Goal: Contribute content: Add original content to the website for others to see

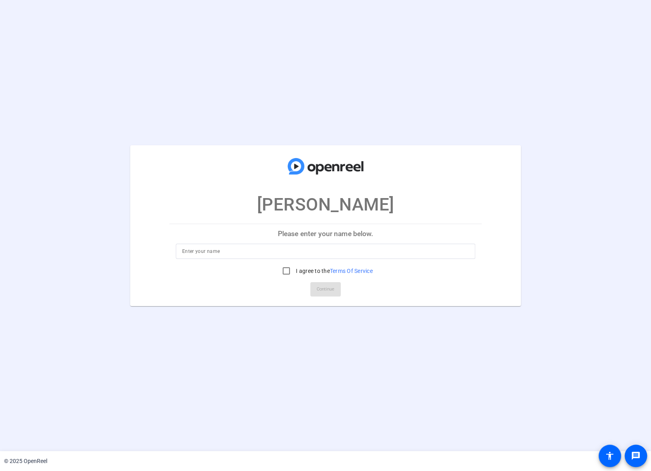
click at [230, 251] on input at bounding box center [325, 252] width 287 height 10
type input "[PERSON_NAME]"
click at [286, 271] on input "I agree to the Terms Of Service" at bounding box center [286, 271] width 16 height 16
checkbox input "true"
click at [322, 287] on span "Continue" at bounding box center [326, 290] width 18 height 12
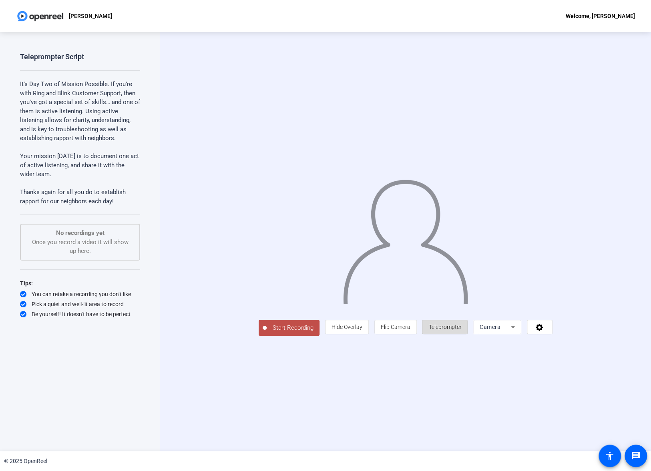
click at [461, 335] on span "Teleprompter" at bounding box center [445, 327] width 33 height 15
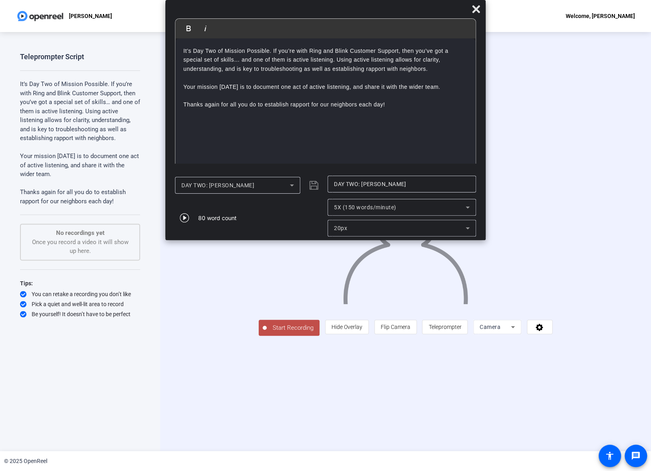
click at [485, 239] on mat-dialog-actions "DAY TWO: [PERSON_NAME] DAY TWO: [PERSON_NAME] 80 word count 5X (150 words/minut…" at bounding box center [325, 206] width 320 height 68
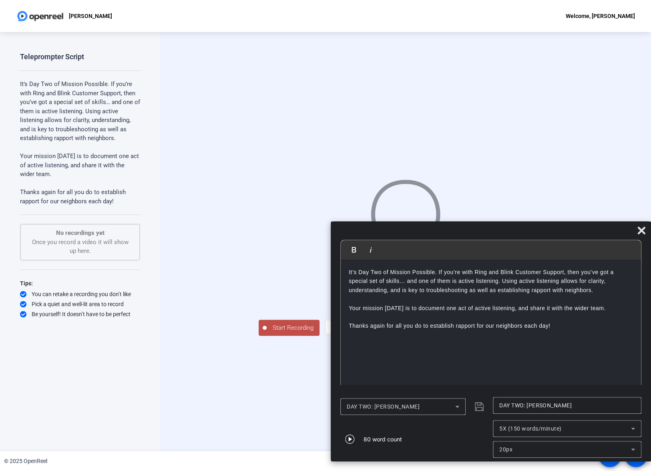
drag, startPoint x: 374, startPoint y: 6, endPoint x: 551, endPoint y: 230, distance: 286.0
click at [551, 230] on div at bounding box center [491, 232] width 320 height 14
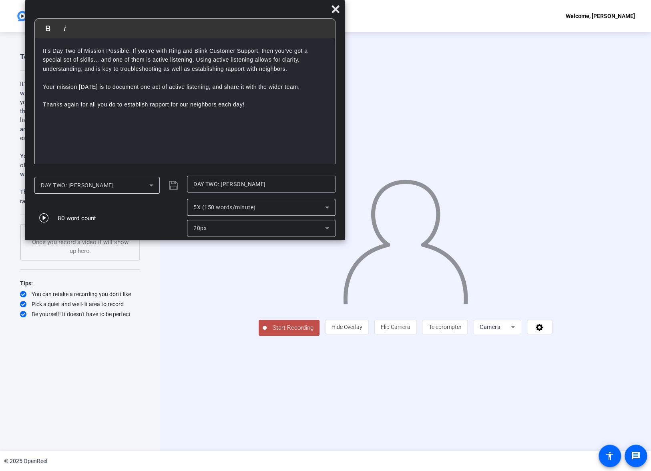
drag, startPoint x: 543, startPoint y: 231, endPoint x: 240, endPoint y: -38, distance: 405.6
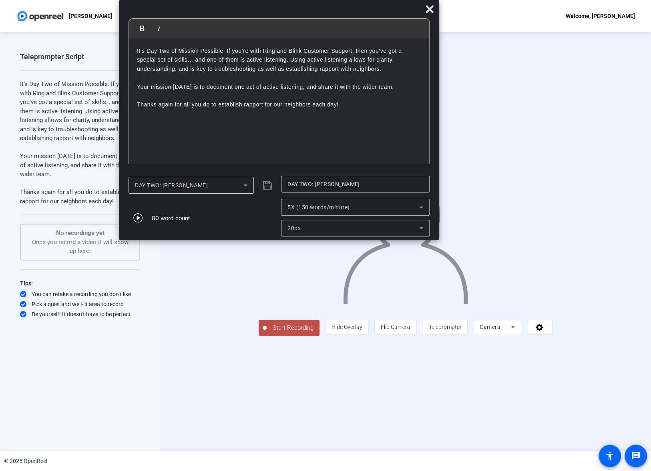
drag, startPoint x: 260, startPoint y: 13, endPoint x: 331, endPoint y: -29, distance: 82.1
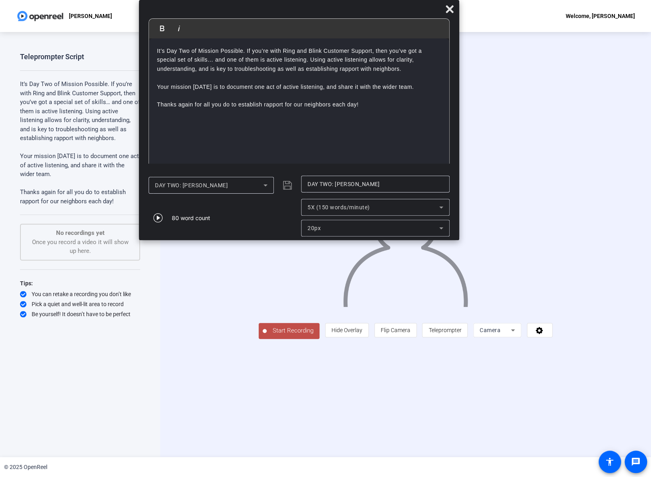
drag, startPoint x: 307, startPoint y: 12, endPoint x: 327, endPoint y: 8, distance: 20.3
click at [327, 8] on div at bounding box center [299, 11] width 320 height 14
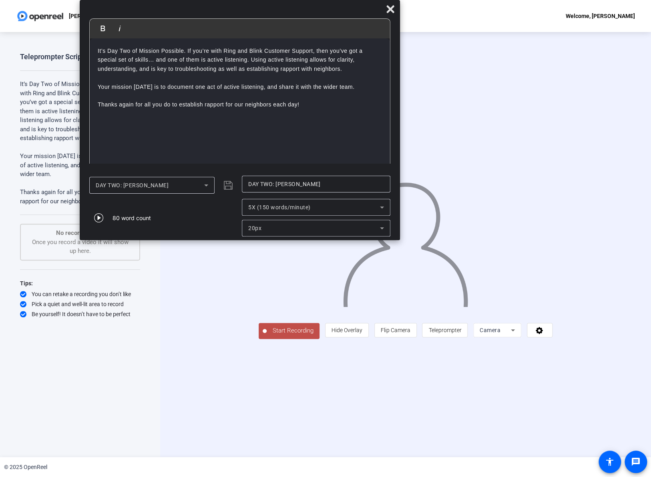
drag, startPoint x: 390, startPoint y: 10, endPoint x: 331, endPoint y: -10, distance: 62.7
click at [267, 336] on span "Start Recording" at bounding box center [293, 330] width 53 height 9
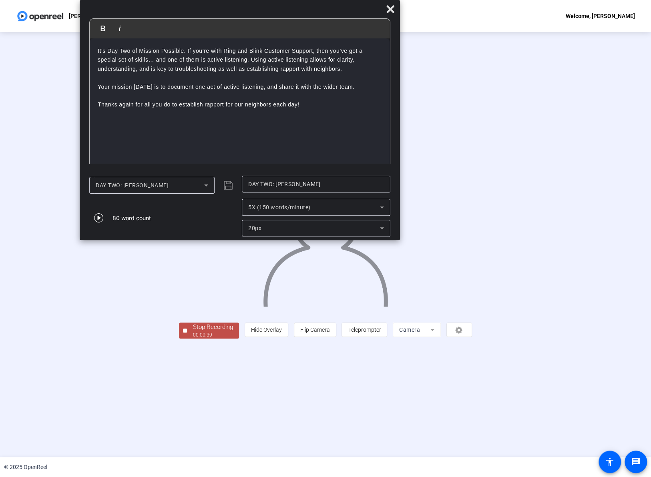
click at [193, 332] on div "Stop Recording" at bounding box center [213, 327] width 40 height 9
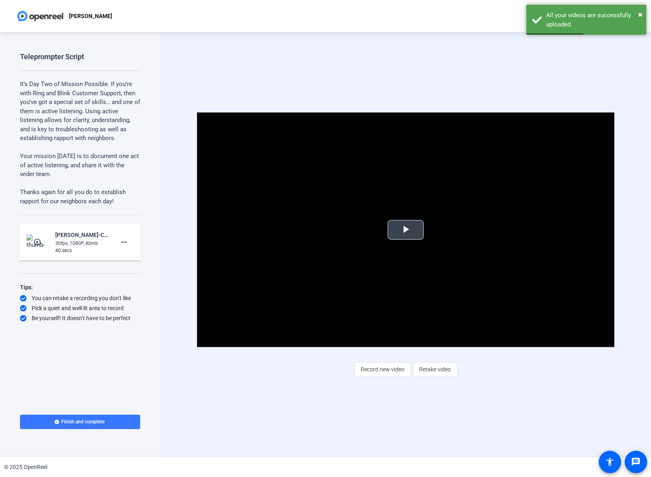
click at [406, 230] on span "Video Player" at bounding box center [406, 230] width 0 height 0
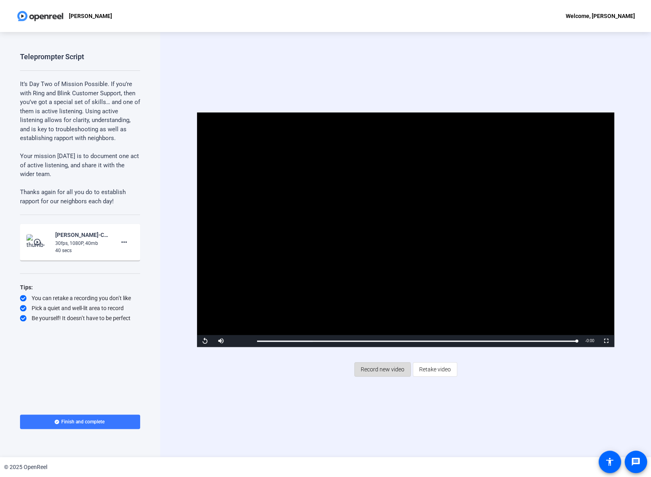
click at [379, 370] on span "Record new video" at bounding box center [383, 369] width 44 height 15
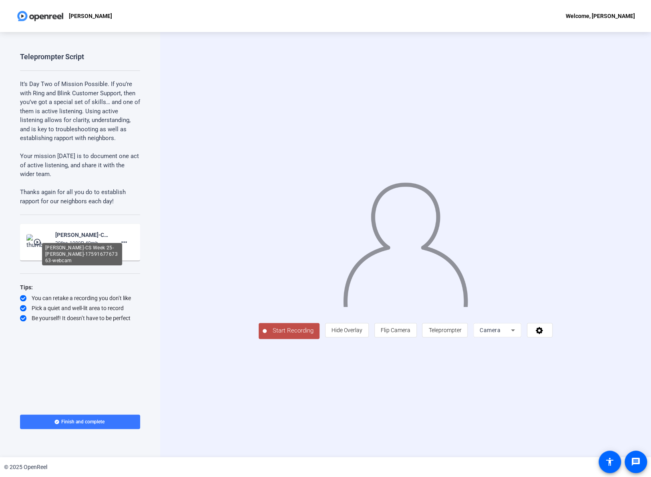
click at [68, 237] on div "[PERSON_NAME]-CS Week 25-[PERSON_NAME]-1759167767363-webcam" at bounding box center [82, 235] width 54 height 10
click at [87, 244] on div "30fps, 1080P, 40mb" at bounding box center [82, 243] width 54 height 7
click at [123, 243] on mat-icon "more_horiz" at bounding box center [124, 242] width 10 height 10
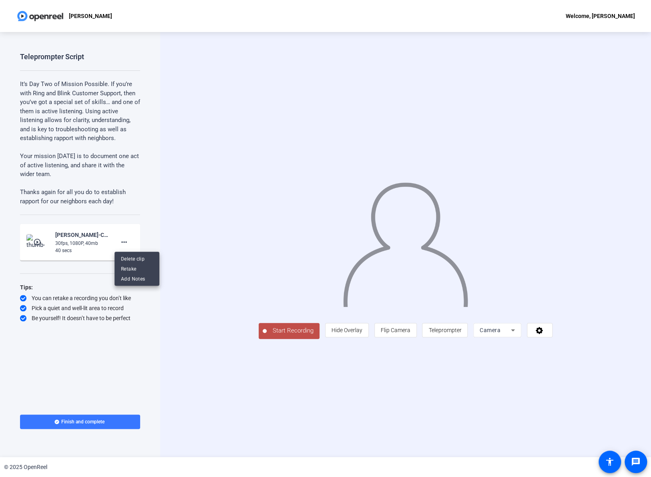
click at [92, 273] on div at bounding box center [325, 238] width 651 height 477
click at [36, 238] on mat-icon "play_circle_outline" at bounding box center [38, 242] width 10 height 8
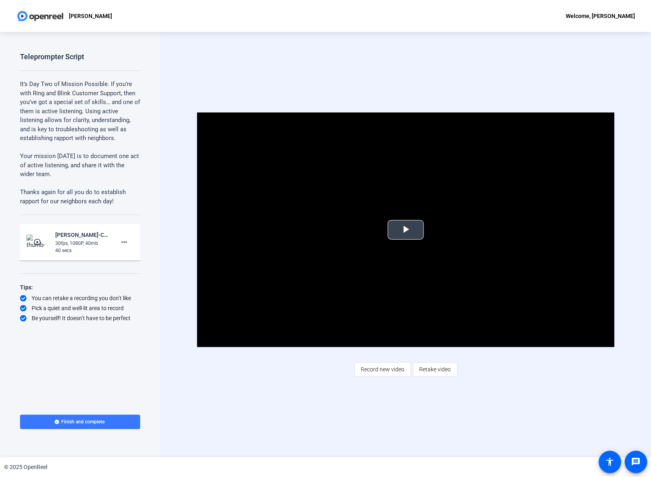
click at [406, 230] on span "Video Player" at bounding box center [406, 230] width 0 height 0
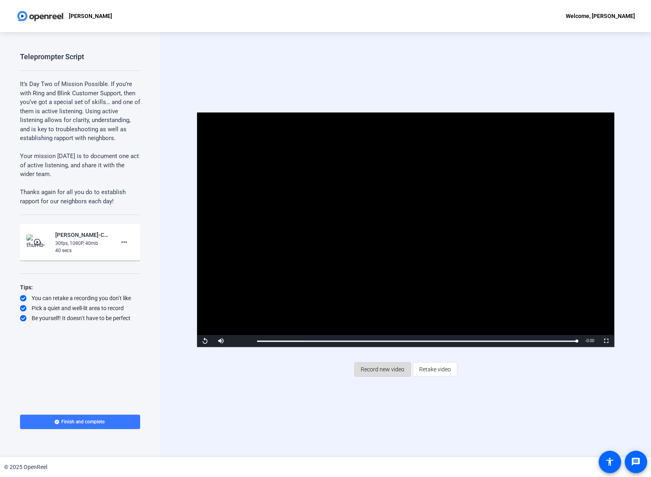
click at [393, 371] on span "Record new video" at bounding box center [383, 369] width 44 height 15
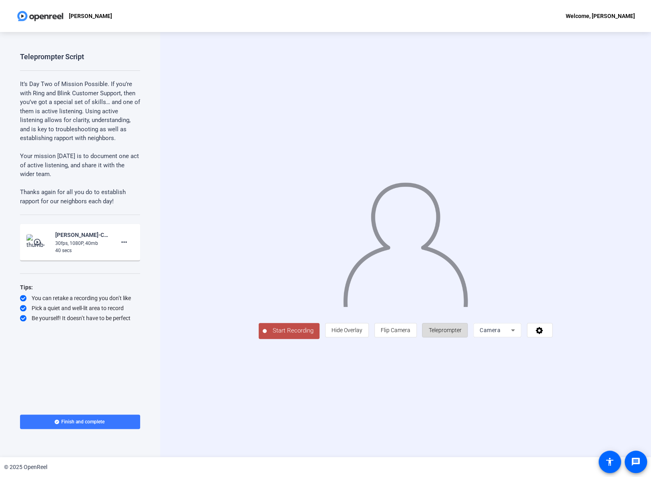
click at [461, 334] on span "Teleprompter" at bounding box center [445, 330] width 33 height 6
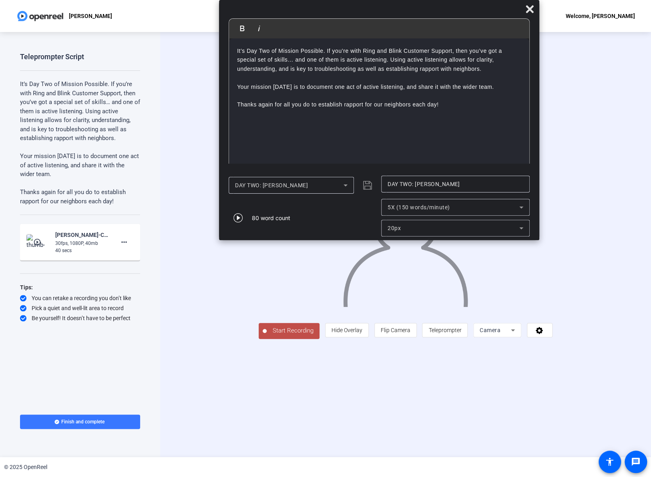
drag, startPoint x: 404, startPoint y: 10, endPoint x: 465, endPoint y: -4, distance: 62.2
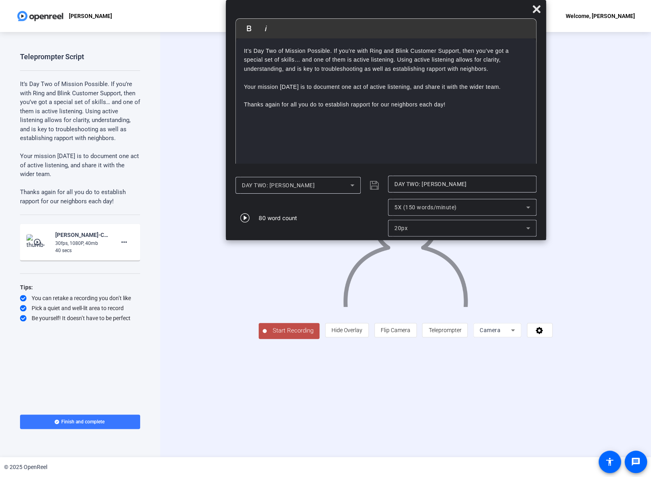
click at [267, 336] on span "Start Recording" at bounding box center [293, 330] width 53 height 9
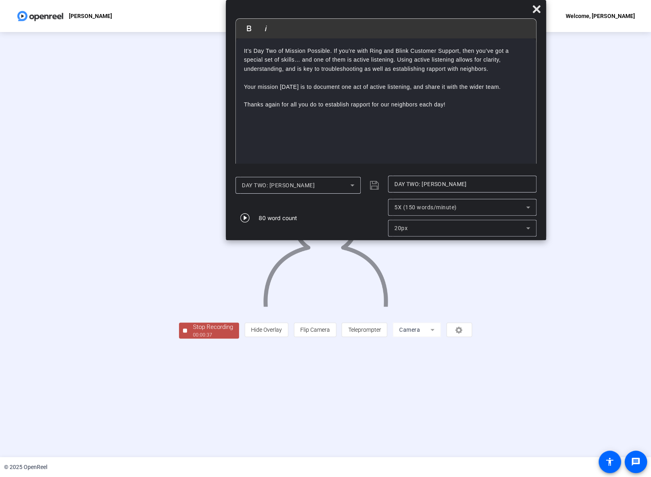
click at [193, 332] on div "Stop Recording" at bounding box center [213, 327] width 40 height 9
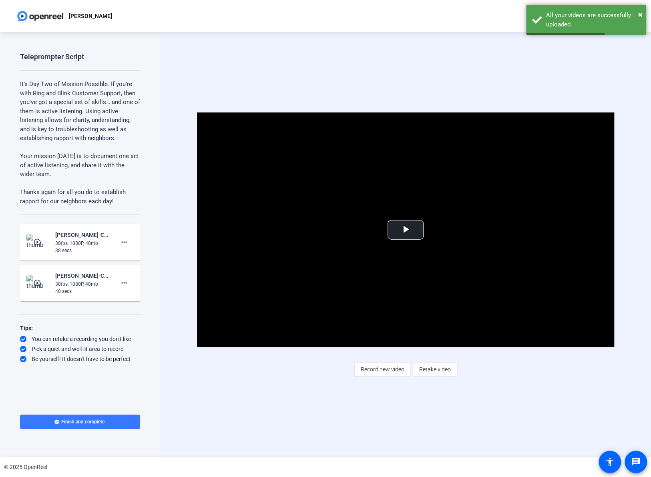
click at [255, 386] on div "Video Player is loading. Play Video Play Mute Current Time 0:00 / Duration 0:39…" at bounding box center [405, 244] width 491 height 425
click at [406, 230] on span "Video Player" at bounding box center [406, 230] width 0 height 0
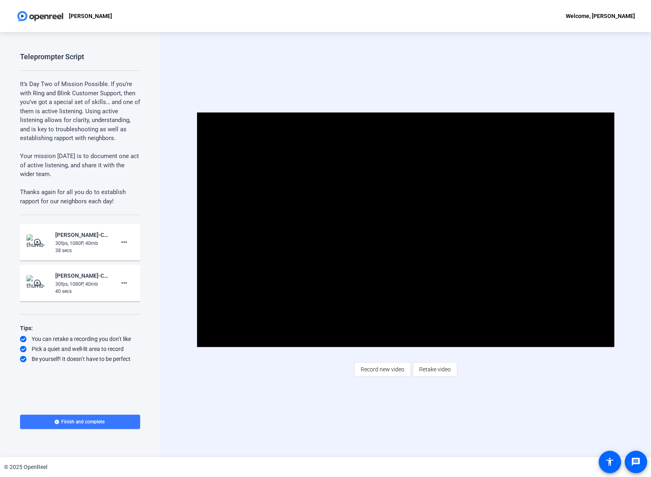
click at [87, 282] on div "30fps, 1080P, 40mb" at bounding box center [82, 284] width 54 height 7
click at [71, 243] on div "[PERSON_NAME]-CS Week 25-[PERSON_NAME]-1759168034037-webcam" at bounding box center [82, 254] width 80 height 22
click at [35, 238] on img at bounding box center [38, 242] width 24 height 16
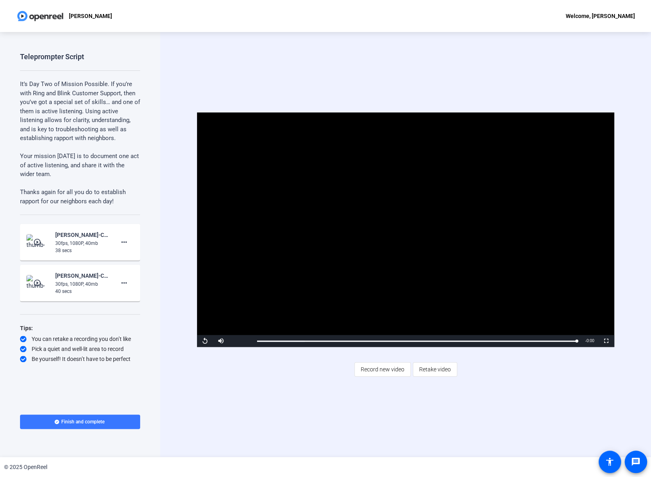
click at [35, 238] on img at bounding box center [38, 242] width 24 height 16
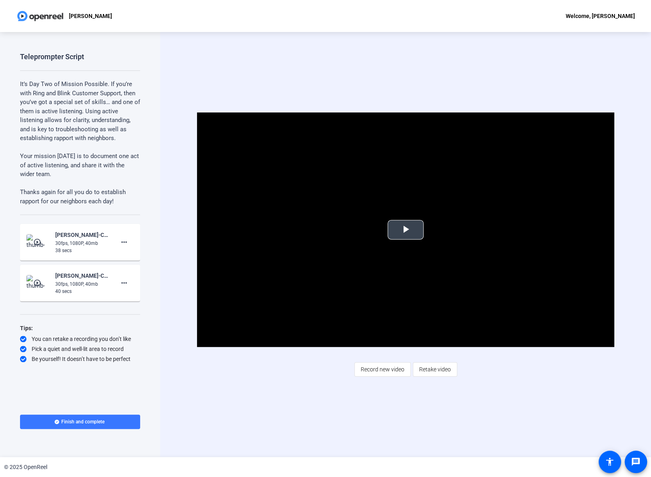
click at [406, 230] on span "Video Player" at bounding box center [406, 230] width 0 height 0
click at [379, 370] on span "Record new video" at bounding box center [383, 369] width 44 height 15
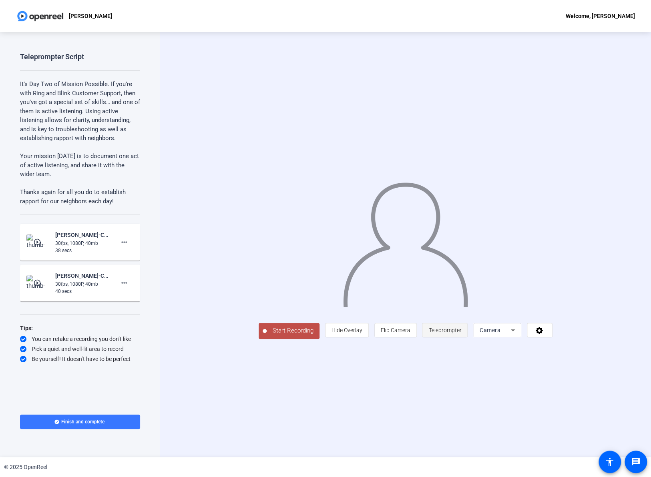
click at [461, 334] on span "Teleprompter" at bounding box center [445, 330] width 33 height 6
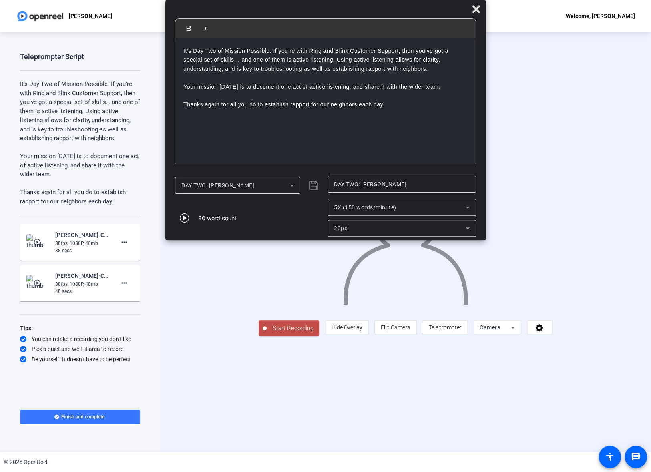
click at [267, 333] on span "Start Recording" at bounding box center [293, 328] width 53 height 9
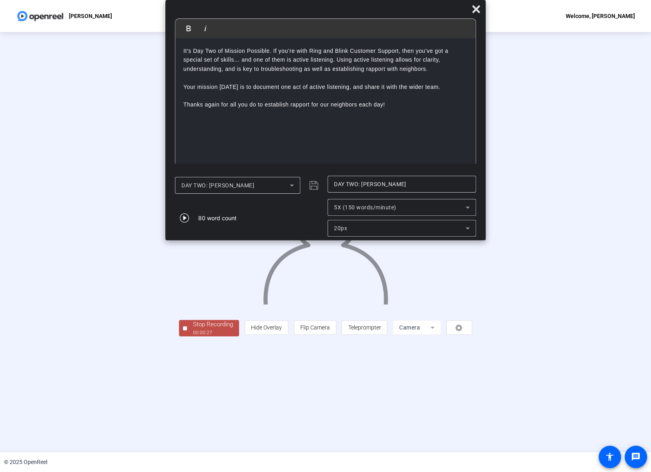
click at [193, 329] on div "Stop Recording" at bounding box center [213, 324] width 40 height 9
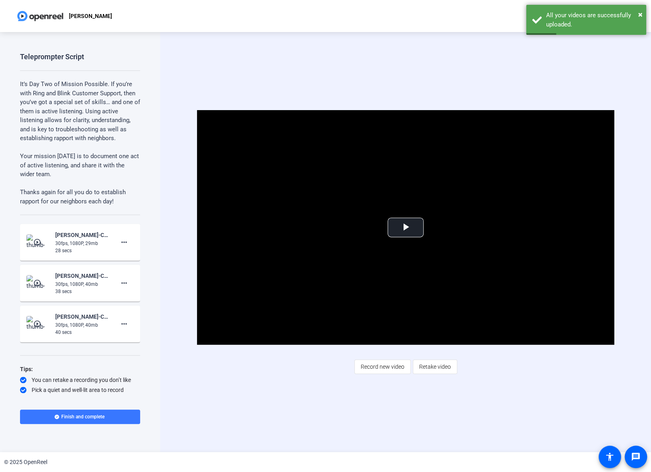
click at [294, 396] on div "Video Player is loading. Play Video Play Mute Current Time 0:00 / Duration 0:38…" at bounding box center [405, 242] width 491 height 420
click at [34, 240] on mat-icon "play_circle_outline" at bounding box center [38, 242] width 10 height 8
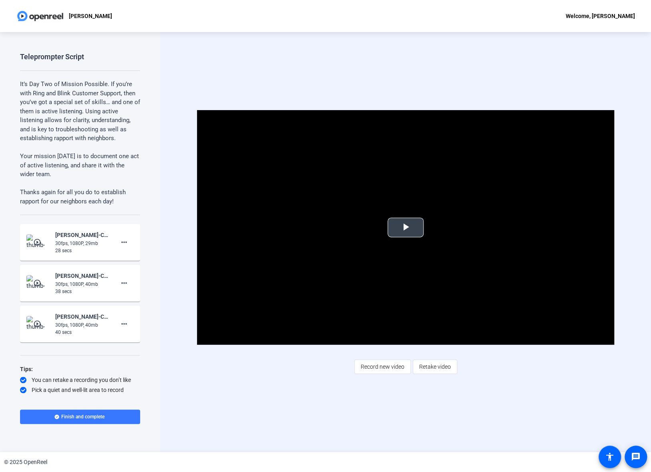
click at [406, 227] on span "Video Player" at bounding box center [406, 227] width 0 height 0
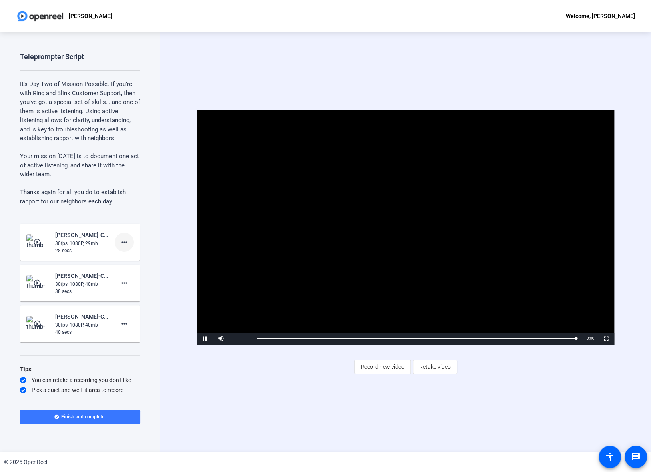
click at [125, 241] on mat-icon "more_horiz" at bounding box center [124, 242] width 10 height 10
click at [140, 262] on span "Delete clip" at bounding box center [137, 259] width 32 height 10
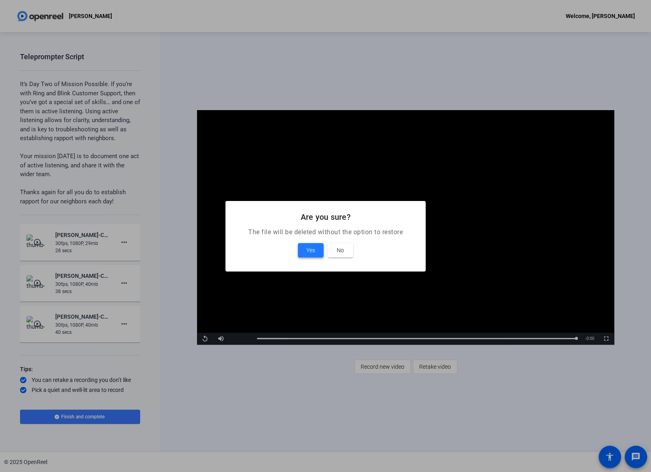
click at [313, 253] on span "Yes" at bounding box center [310, 250] width 9 height 10
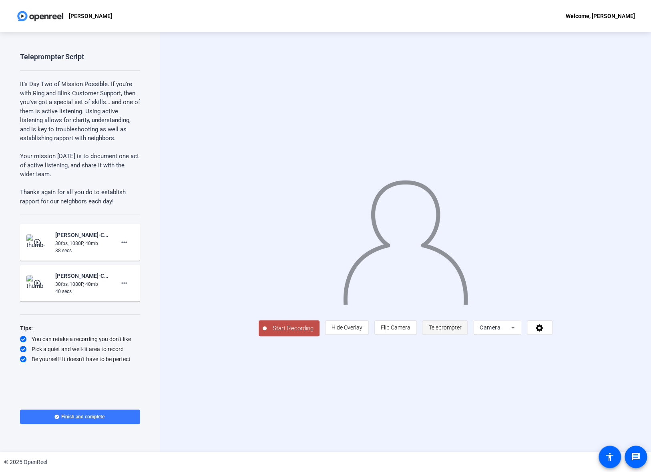
click at [461, 331] on span "Teleprompter" at bounding box center [445, 327] width 33 height 6
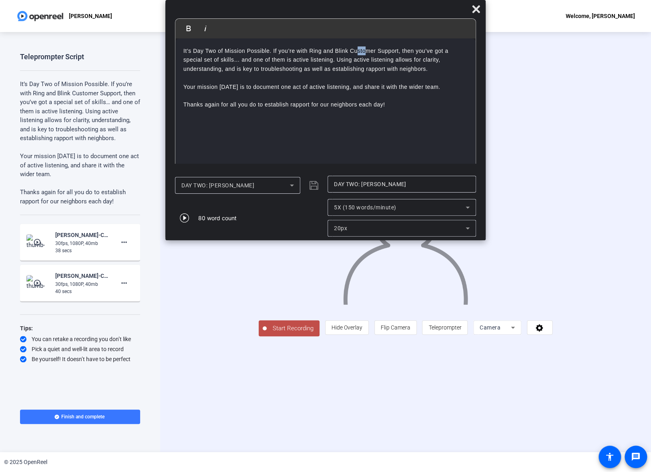
drag, startPoint x: 356, startPoint y: 2, endPoint x: 368, endPoint y: -6, distance: 14.1
click at [368, 0] on div "Bold Italic It’s Day Two of Mission Possible. If you’re with Ring and Blink Cus…" at bounding box center [325, 120] width 320 height 240
click at [376, 113] on div "It’s Day Two of Mission Possible. If you’re with Ring and Blink Customer Suppor…" at bounding box center [325, 104] width 300 height 132
click at [267, 333] on span "Start Recording" at bounding box center [293, 328] width 53 height 9
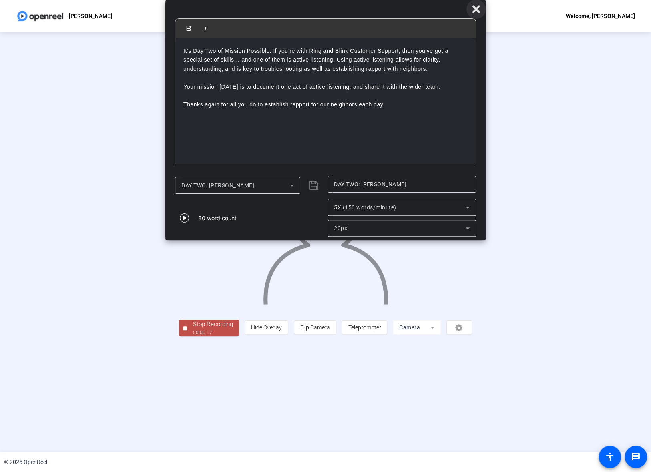
click at [477, 6] on icon at bounding box center [476, 9] width 10 height 10
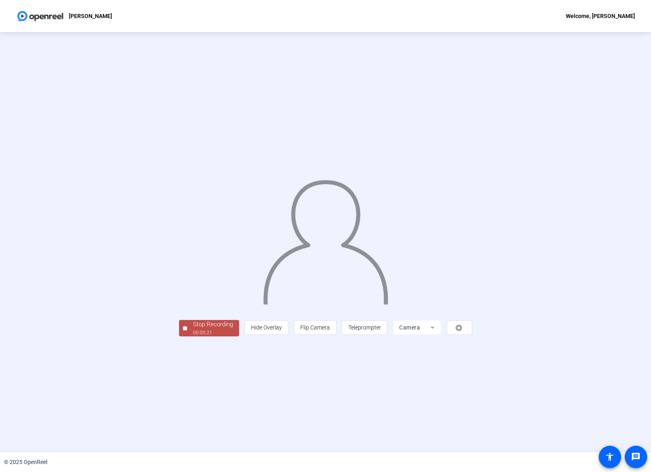
click at [193, 329] on div "Stop Recording" at bounding box center [213, 324] width 40 height 9
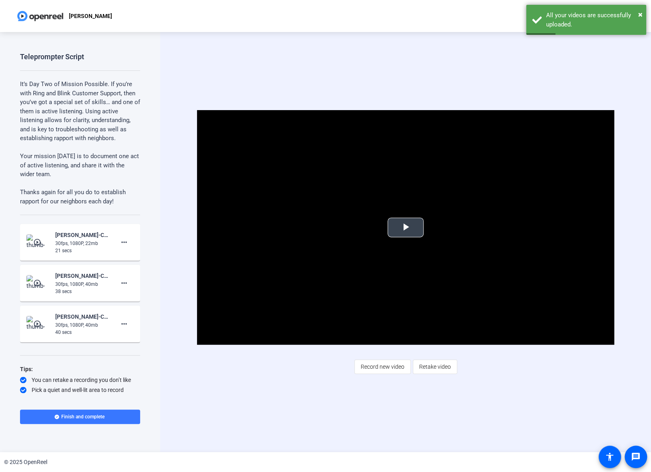
click at [406, 227] on span "Video Player" at bounding box center [406, 227] width 0 height 0
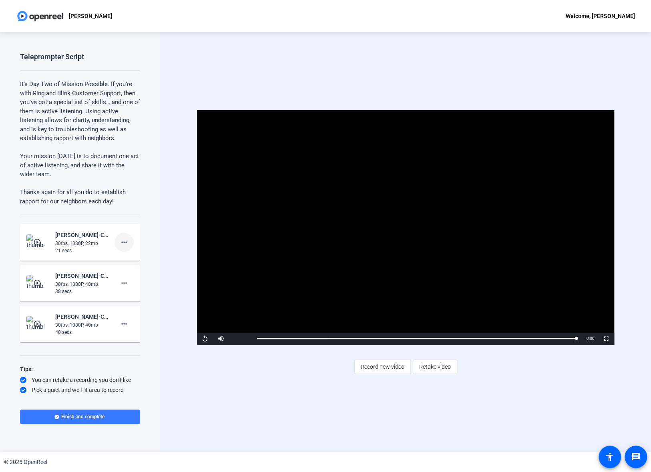
click at [125, 241] on mat-icon "more_horiz" at bounding box center [124, 242] width 10 height 10
click at [141, 257] on span "Delete clip" at bounding box center [137, 259] width 32 height 10
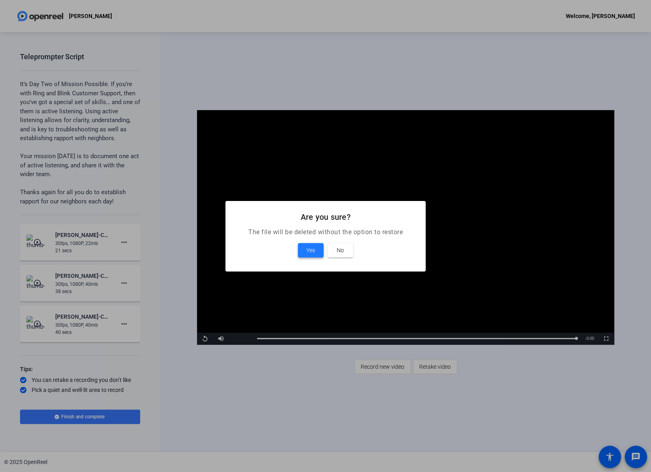
click at [312, 248] on span "Yes" at bounding box center [310, 250] width 9 height 10
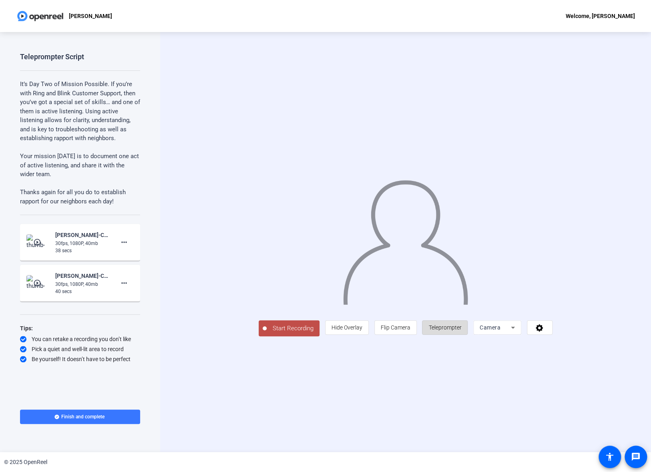
click at [461, 335] on span "Teleprompter" at bounding box center [445, 327] width 33 height 15
click at [461, 331] on span "Teleprompter" at bounding box center [445, 327] width 33 height 6
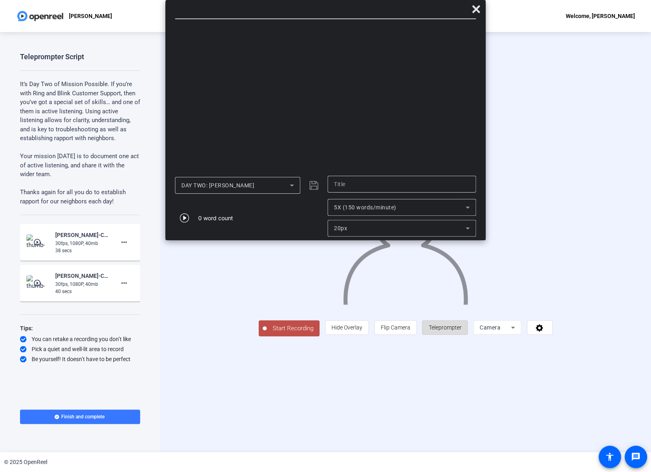
type input "DAY TWO: [PERSON_NAME]"
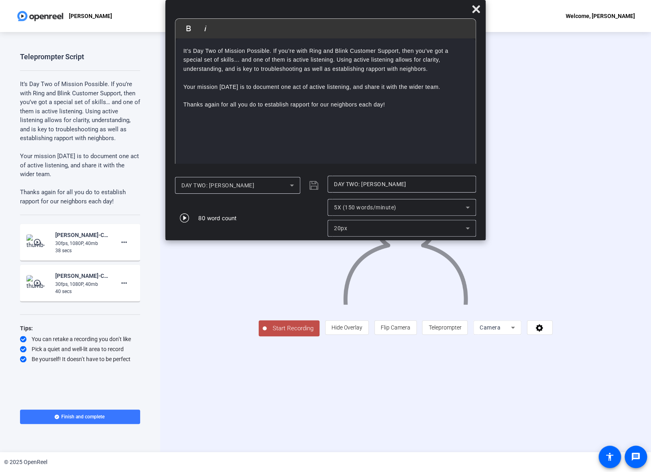
click at [399, 9] on div at bounding box center [325, 11] width 320 height 14
click at [267, 333] on span "Start Recording" at bounding box center [293, 328] width 53 height 9
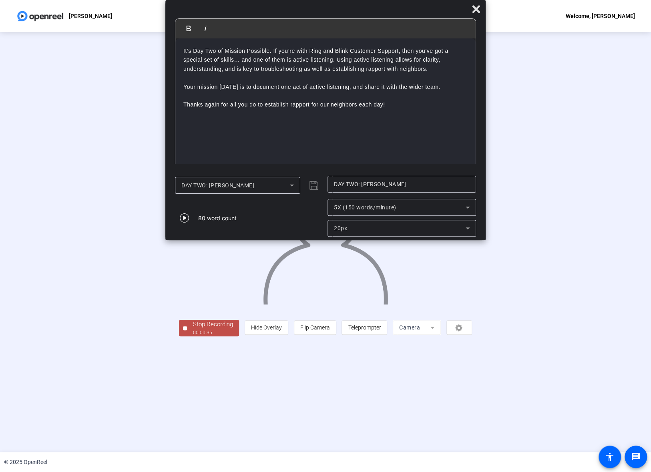
click at [193, 329] on div "Stop Recording" at bounding box center [213, 324] width 40 height 9
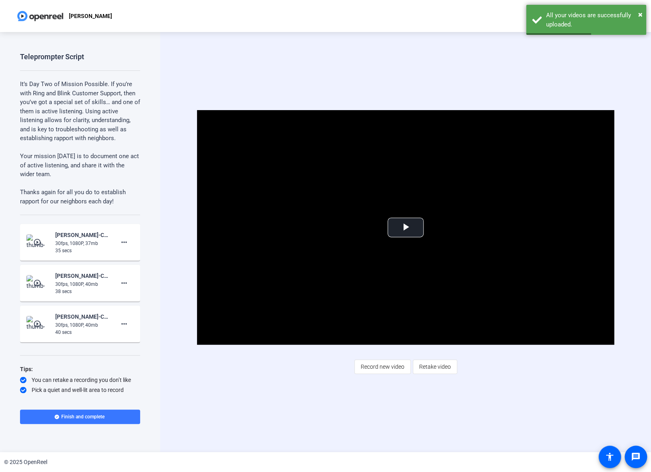
click at [188, 364] on div "Video Player is loading. Play Video Play Mute Current Time 0:00 / Duration 0:35…" at bounding box center [405, 242] width 491 height 420
click at [406, 227] on span "Video Player" at bounding box center [406, 227] width 0 height 0
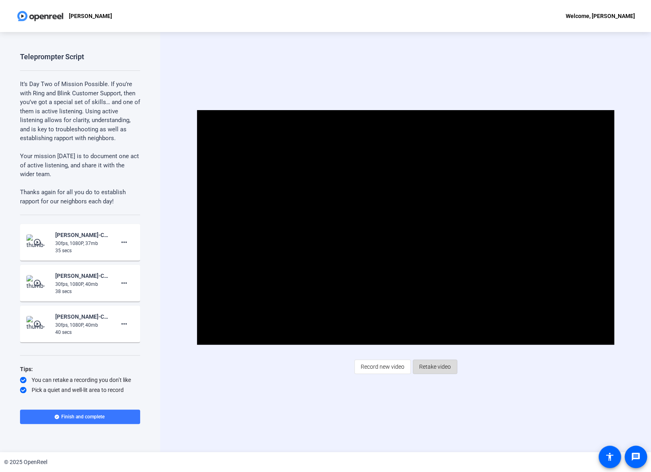
click at [440, 365] on span "Retake video" at bounding box center [435, 366] width 32 height 15
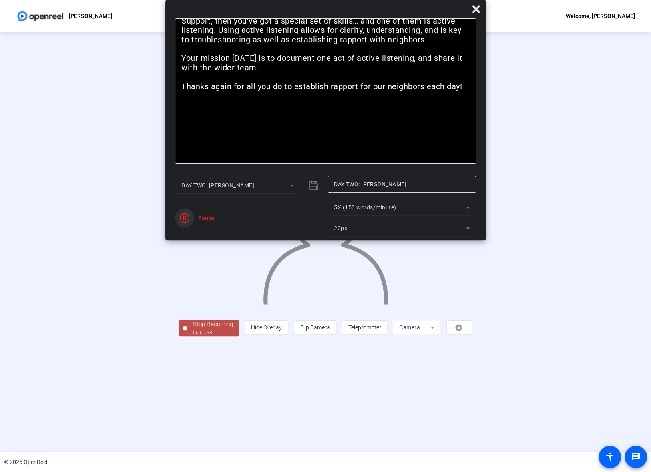
click at [190, 217] on span "button" at bounding box center [184, 217] width 19 height 19
click at [193, 336] on div "00:00:41" at bounding box center [213, 332] width 40 height 7
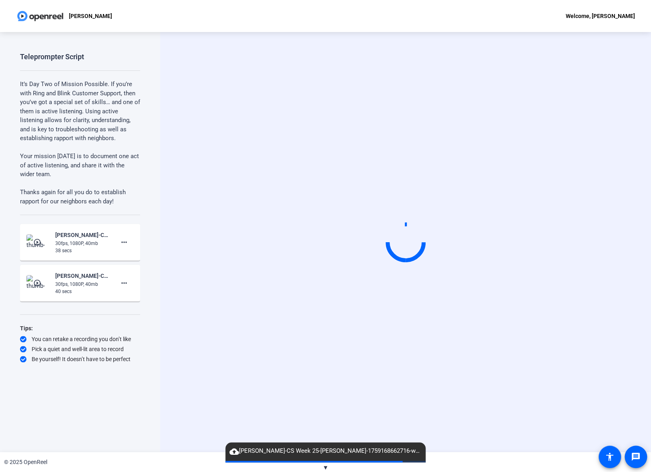
click at [224, 391] on div "Start Recording" at bounding box center [405, 242] width 491 height 420
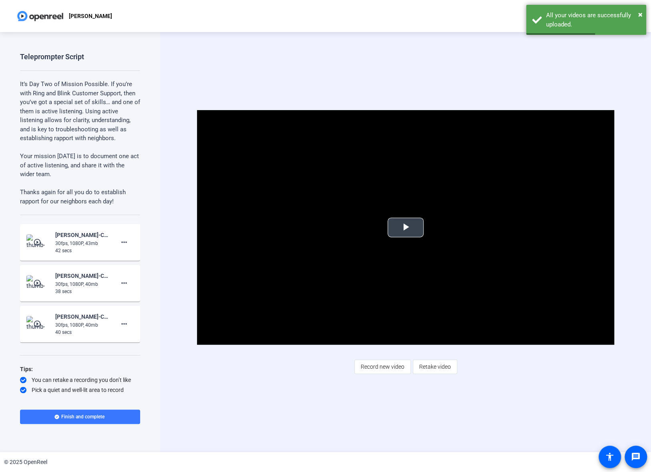
click at [406, 227] on span "Video Player" at bounding box center [406, 227] width 0 height 0
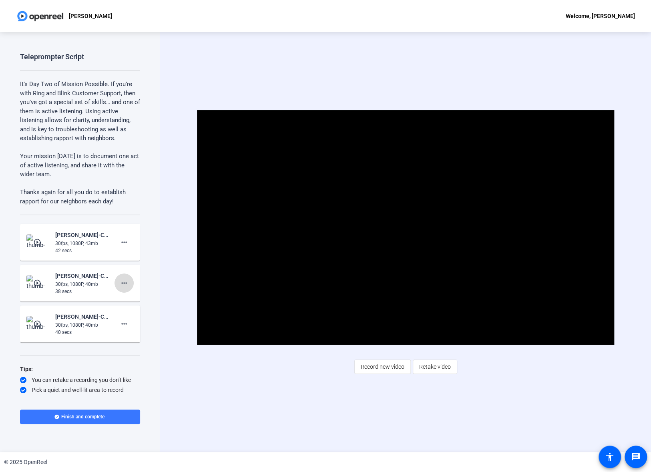
click at [123, 281] on mat-icon "more_horiz" at bounding box center [124, 283] width 10 height 10
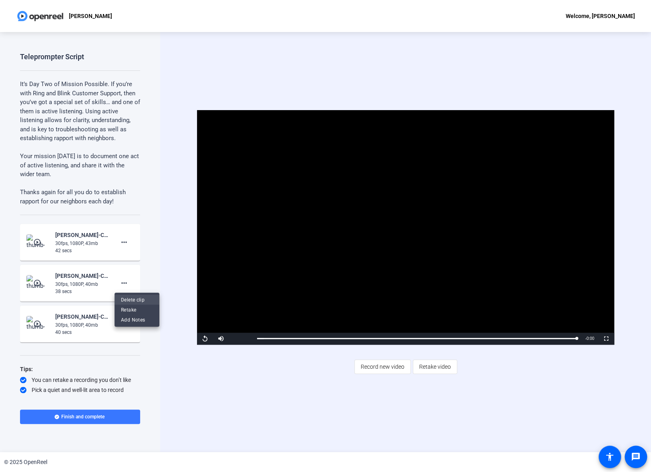
click at [139, 298] on span "Delete clip" at bounding box center [137, 300] width 32 height 10
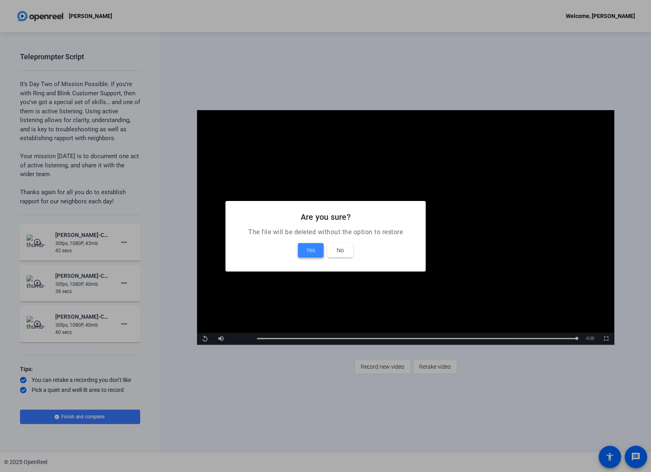
click at [307, 249] on span "Yes" at bounding box center [310, 250] width 9 height 10
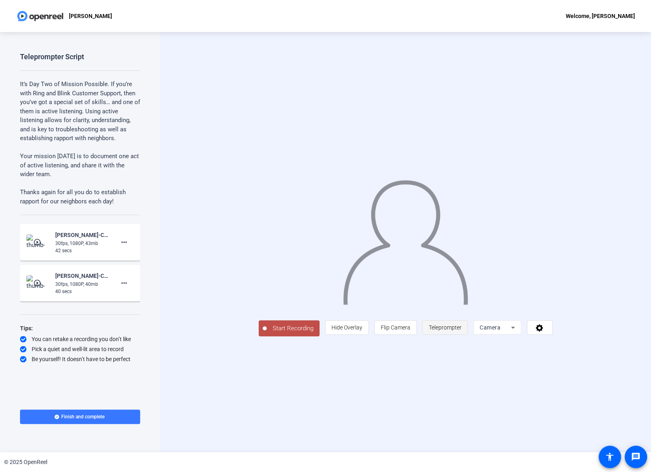
click at [461, 331] on span "Teleprompter" at bounding box center [445, 327] width 33 height 6
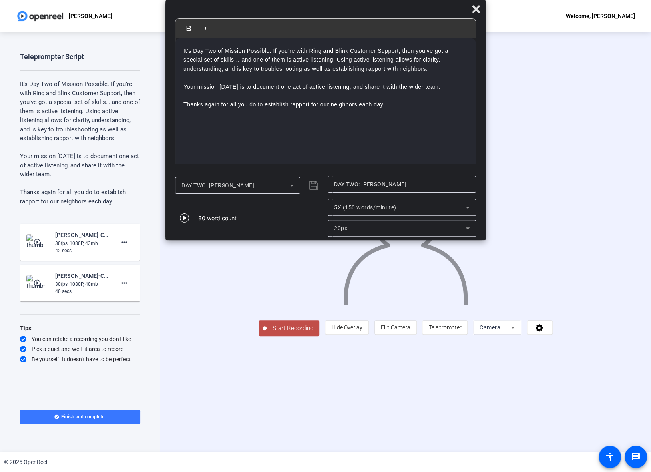
click at [267, 333] on span "Start Recording" at bounding box center [293, 328] width 53 height 9
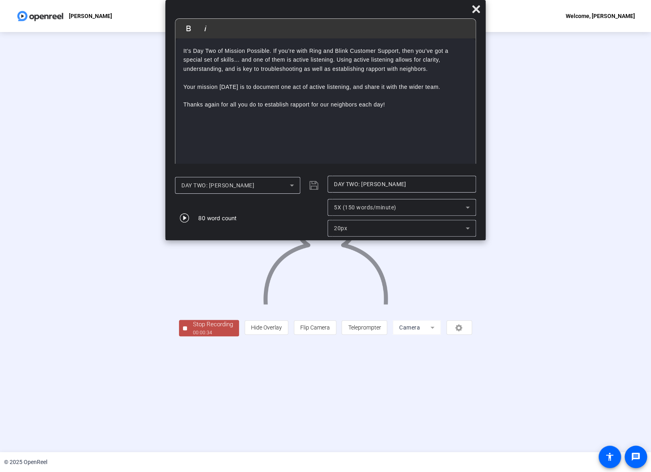
click at [193, 336] on div "00:00:34" at bounding box center [213, 332] width 40 height 7
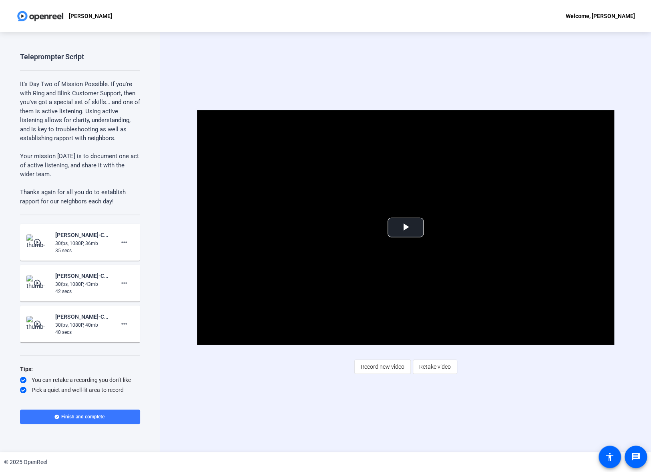
click at [225, 381] on div "Video Player is loading. Play Video Play Mute Current Time 0:00 / Duration 0:34…" at bounding box center [405, 242] width 491 height 420
click at [406, 227] on span "Video Player" at bounding box center [406, 227] width 0 height 0
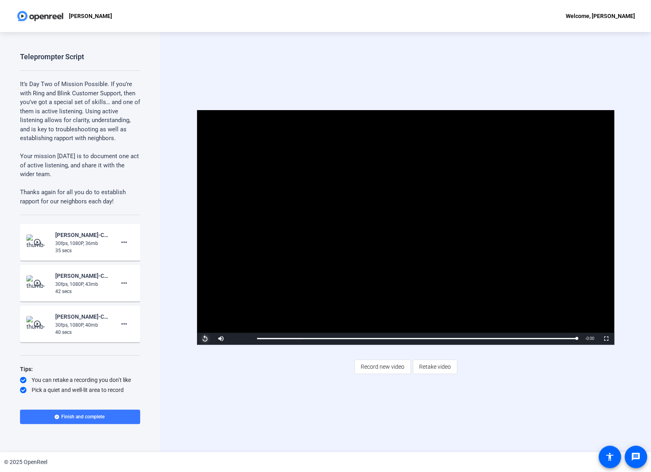
click at [206, 339] on span "Video Player" at bounding box center [205, 339] width 16 height 0
click at [380, 367] on span "Record new video" at bounding box center [383, 366] width 44 height 15
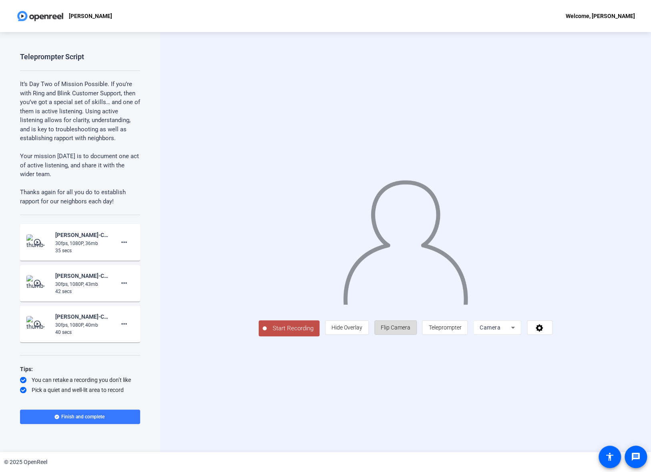
click at [410, 331] on span "Flip Camera" at bounding box center [396, 327] width 30 height 6
click at [461, 331] on span "Teleprompter" at bounding box center [445, 327] width 33 height 6
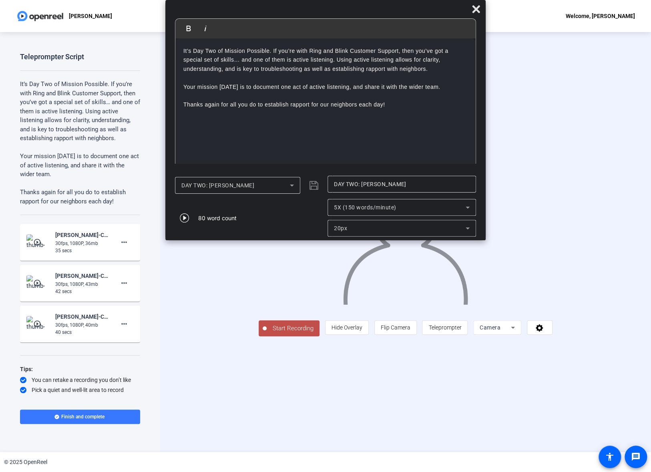
click at [267, 333] on span "Start Recording" at bounding box center [293, 328] width 53 height 9
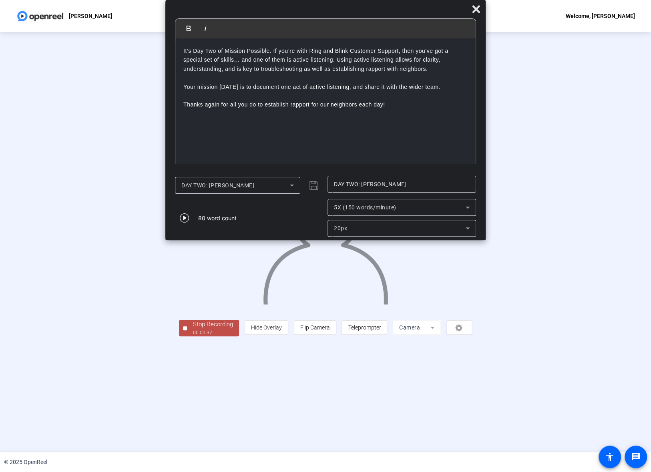
click at [193, 329] on div "Stop Recording" at bounding box center [213, 324] width 40 height 9
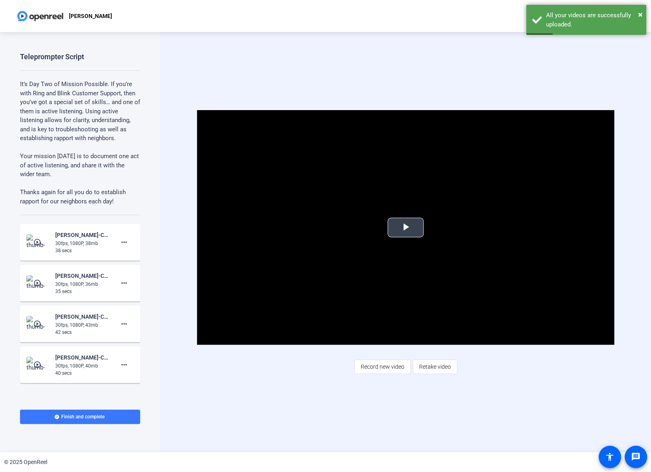
click at [406, 227] on span "Video Player" at bounding box center [406, 227] width 0 height 0
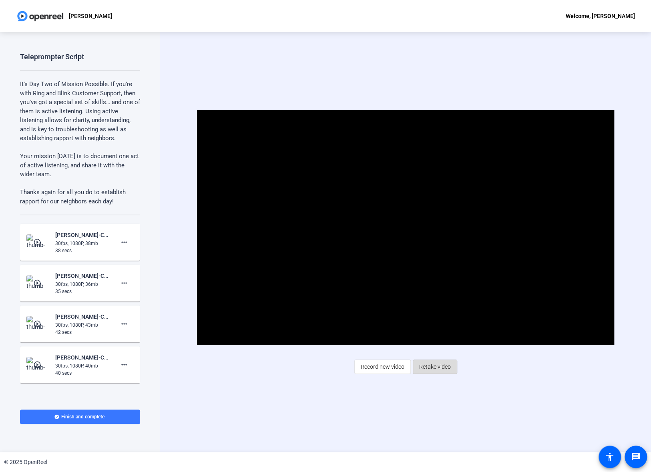
click at [436, 365] on span "Retake video" at bounding box center [435, 366] width 32 height 15
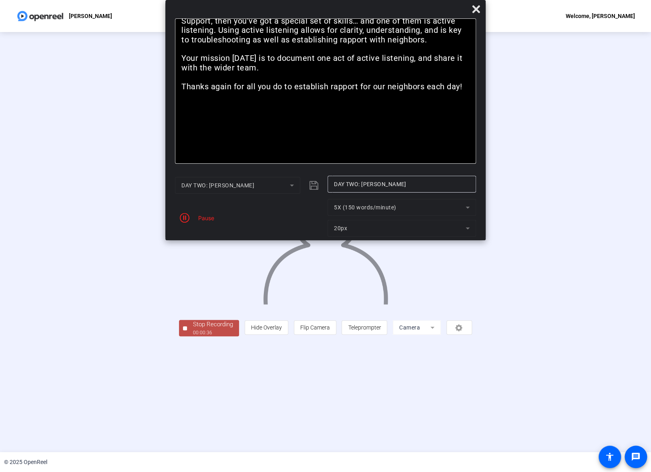
click at [193, 336] on div "00:00:36" at bounding box center [213, 332] width 40 height 7
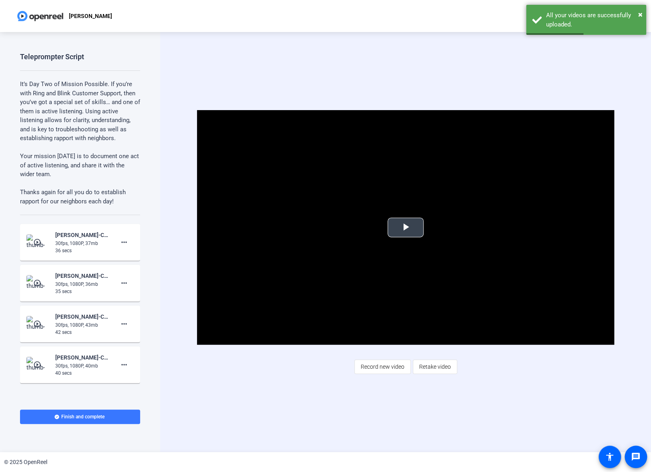
click at [406, 227] on span "Video Player" at bounding box center [406, 227] width 0 height 0
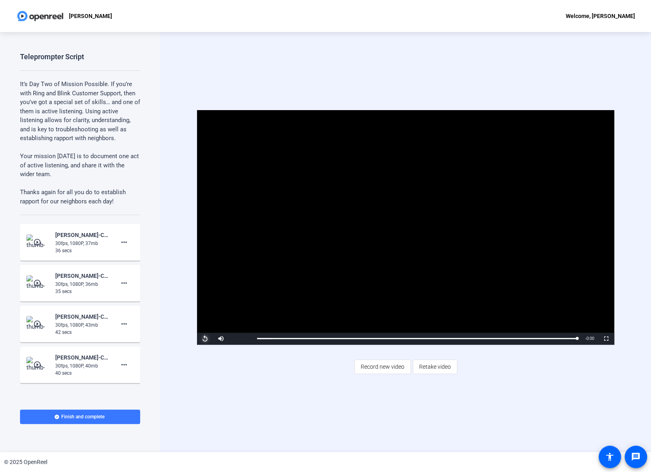
click at [205, 339] on span "Video Player" at bounding box center [205, 339] width 16 height 0
